Goal: Find contact information: Find contact information

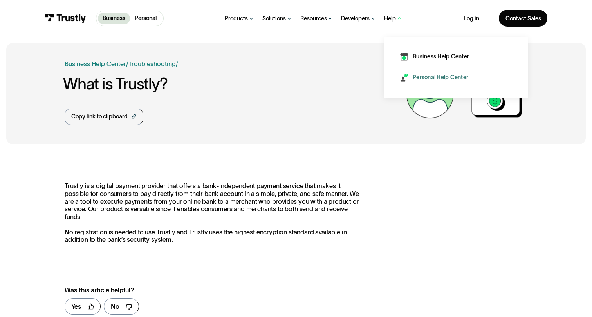
click at [421, 79] on div "Personal Help Center" at bounding box center [441, 77] width 56 height 8
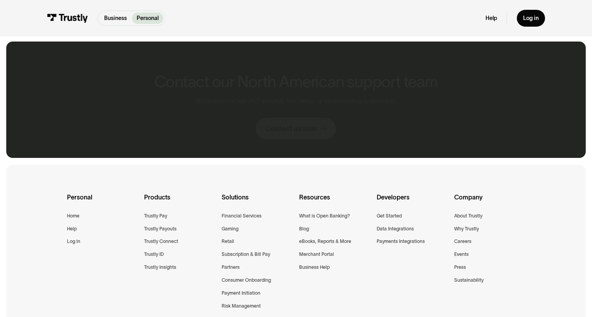
scroll to position [506, 0]
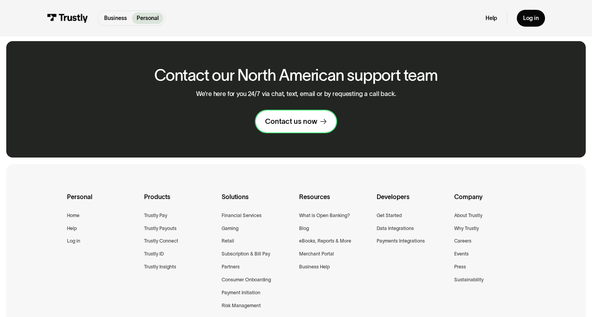
click at [276, 123] on div "Contact us now" at bounding box center [291, 121] width 52 height 9
